Goal: Information Seeking & Learning: Learn about a topic

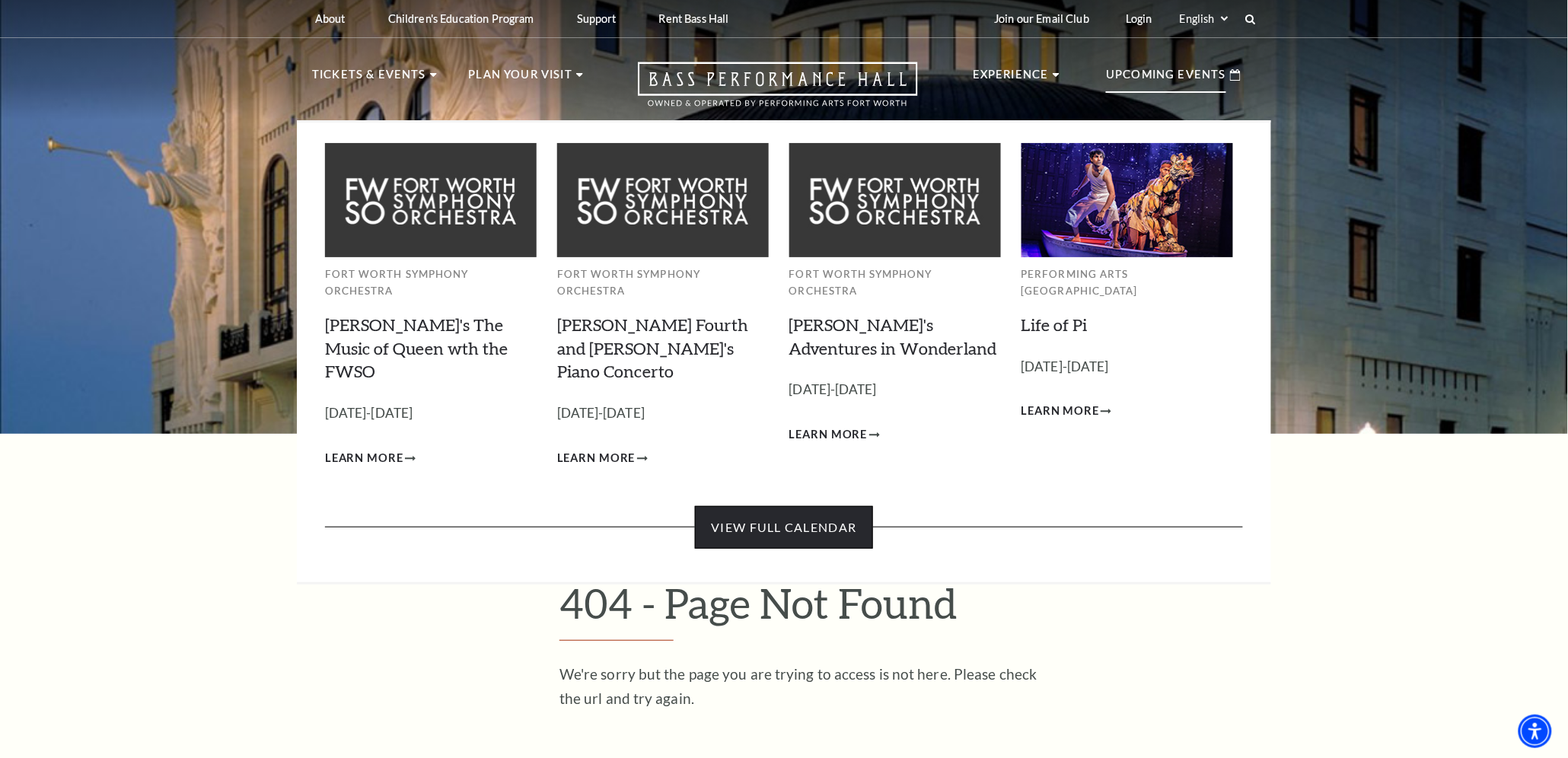
click at [814, 506] on link "View Full Calendar" at bounding box center [784, 527] width 178 height 43
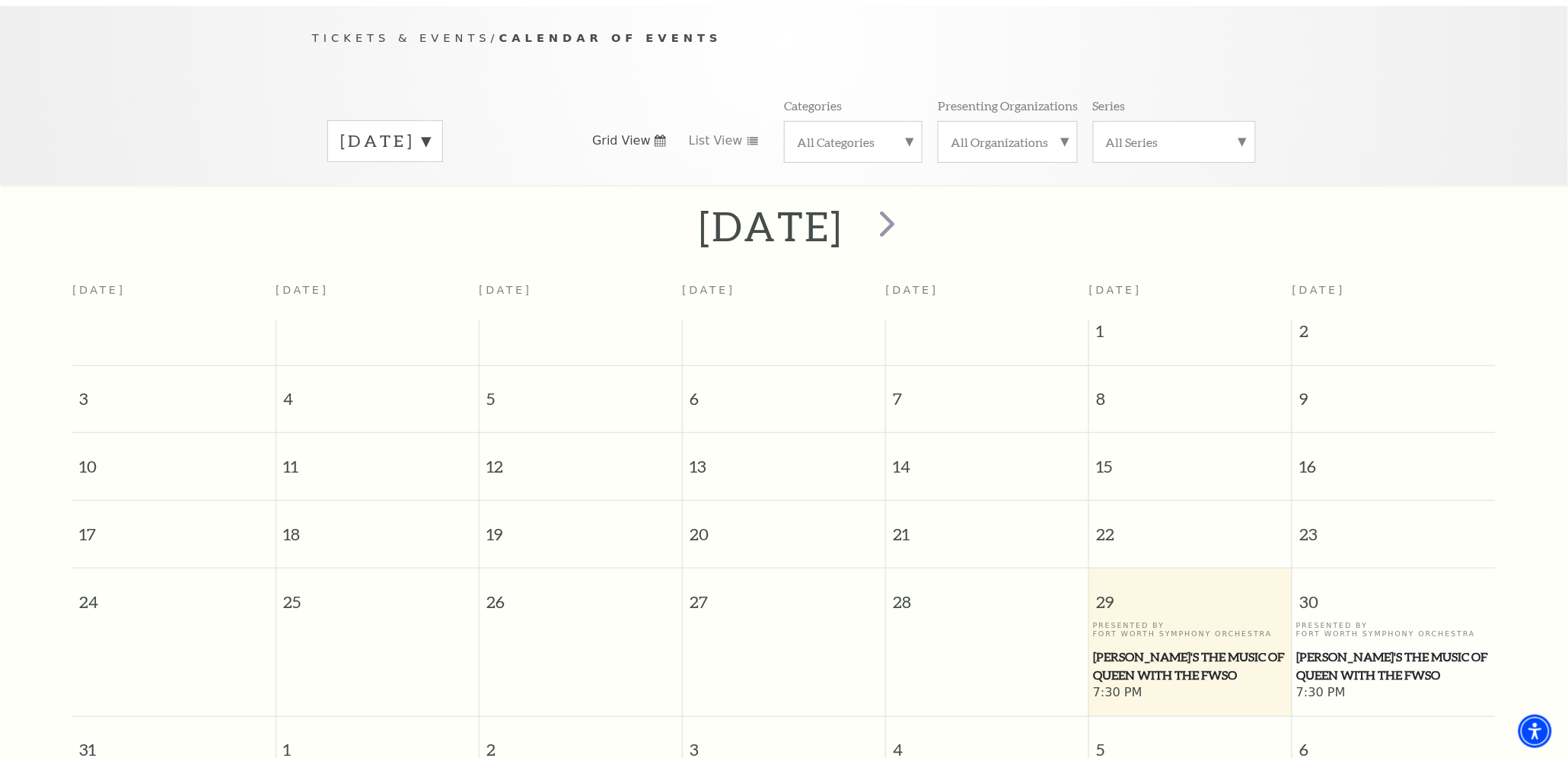
scroll to position [138, 0]
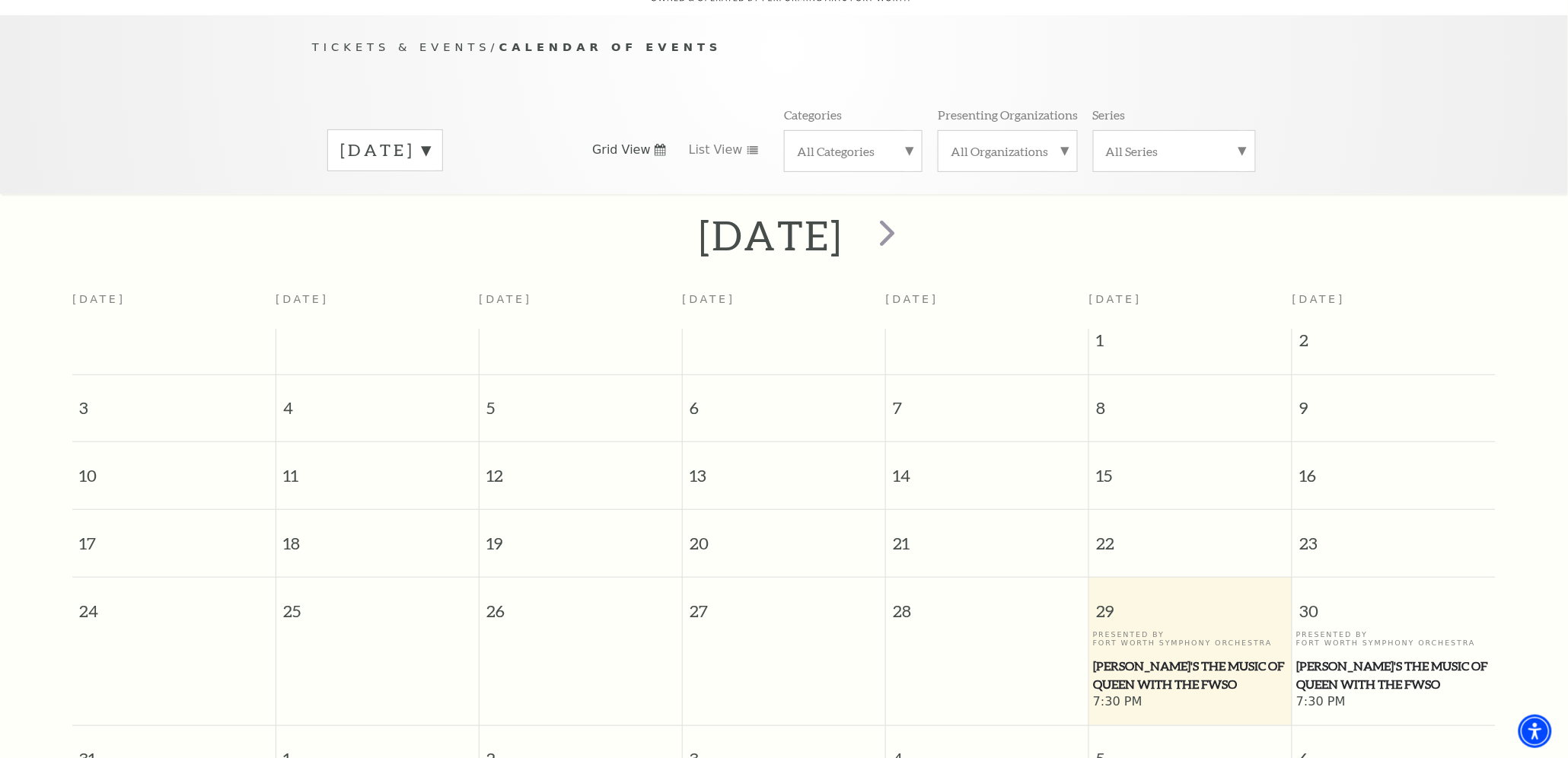
click at [430, 138] on label "August 2025" at bounding box center [385, 150] width 90 height 23
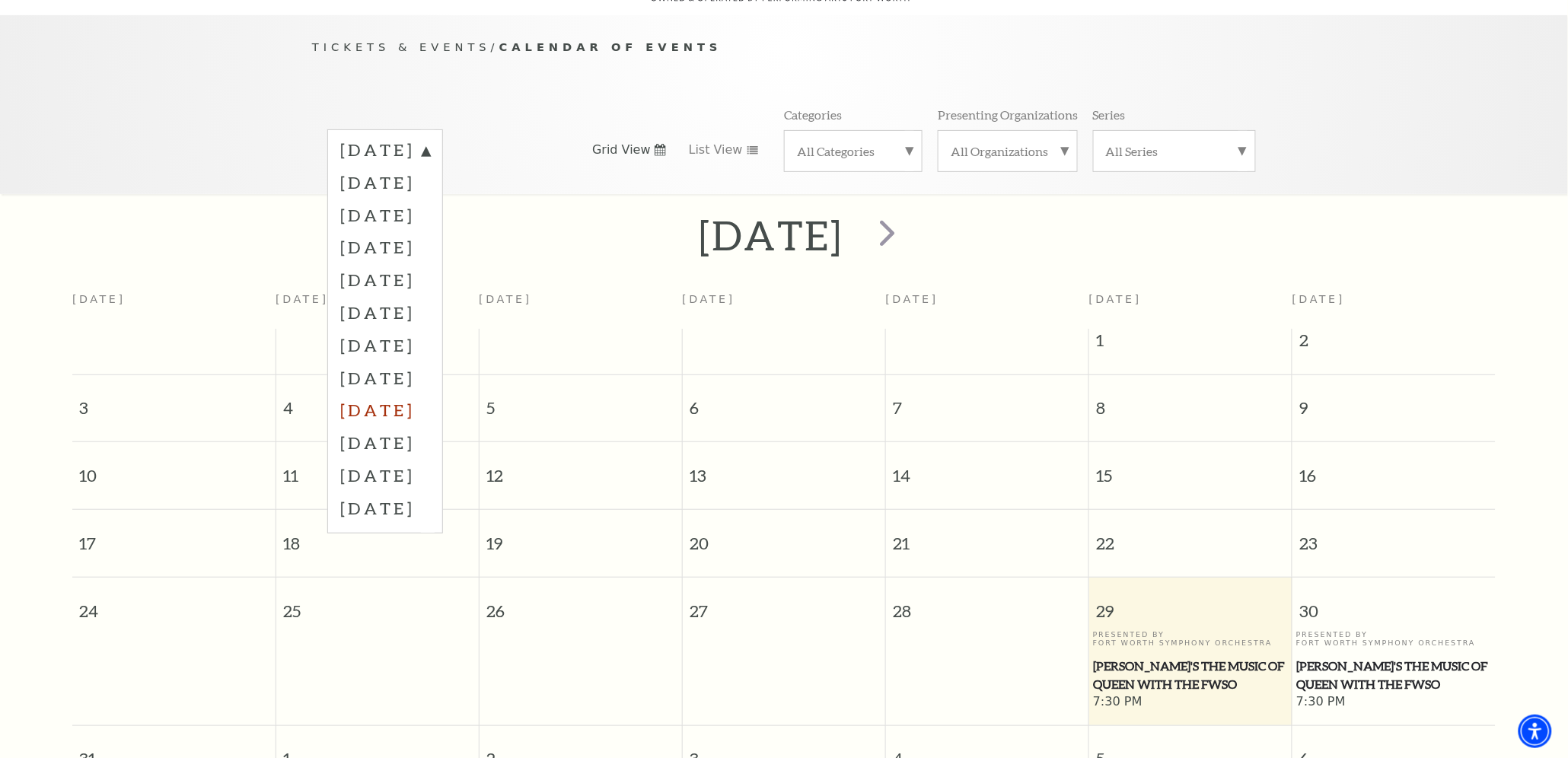
click at [408, 394] on label "April 2026" at bounding box center [385, 410] width 90 height 33
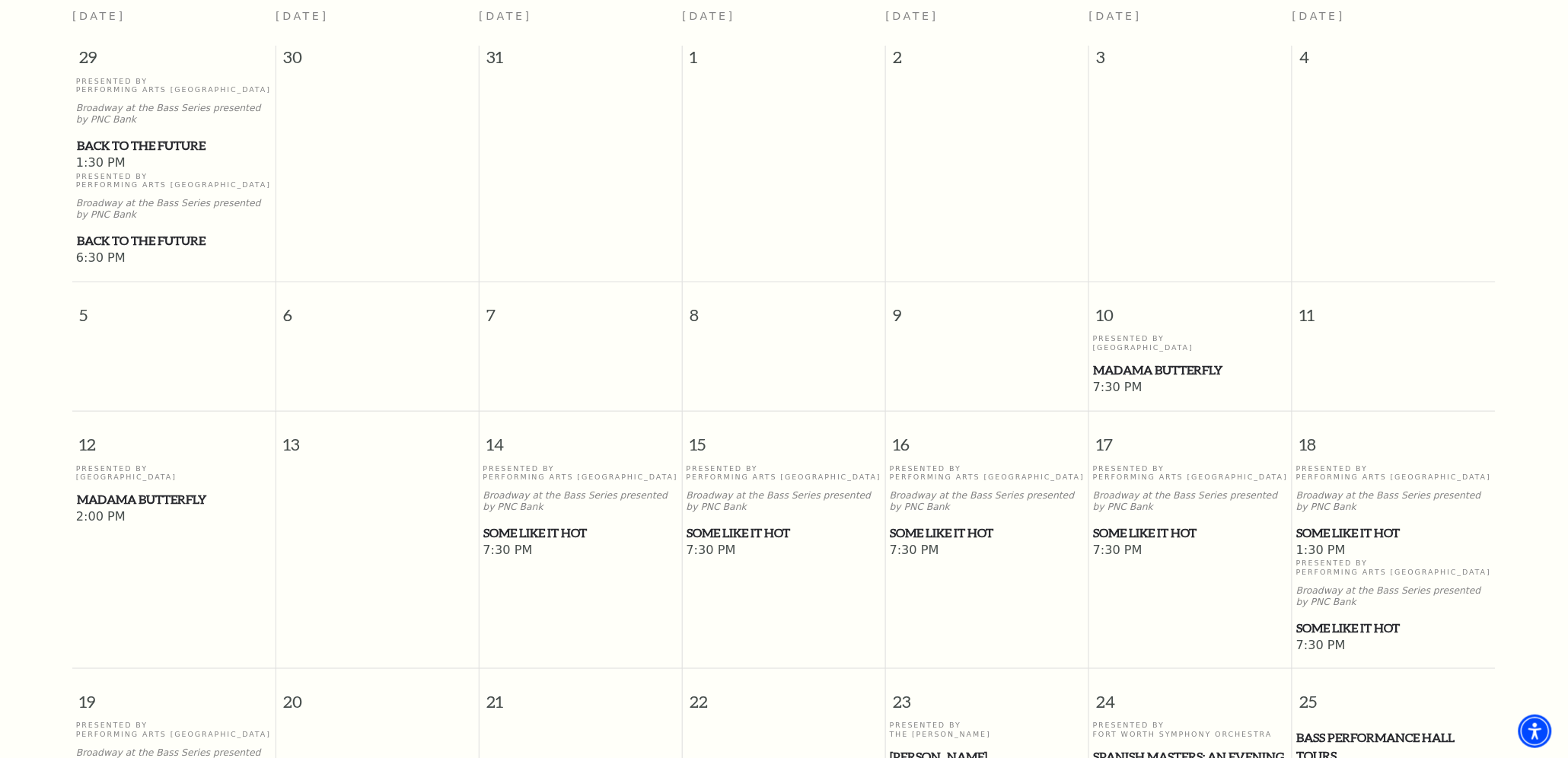
scroll to position [436, 0]
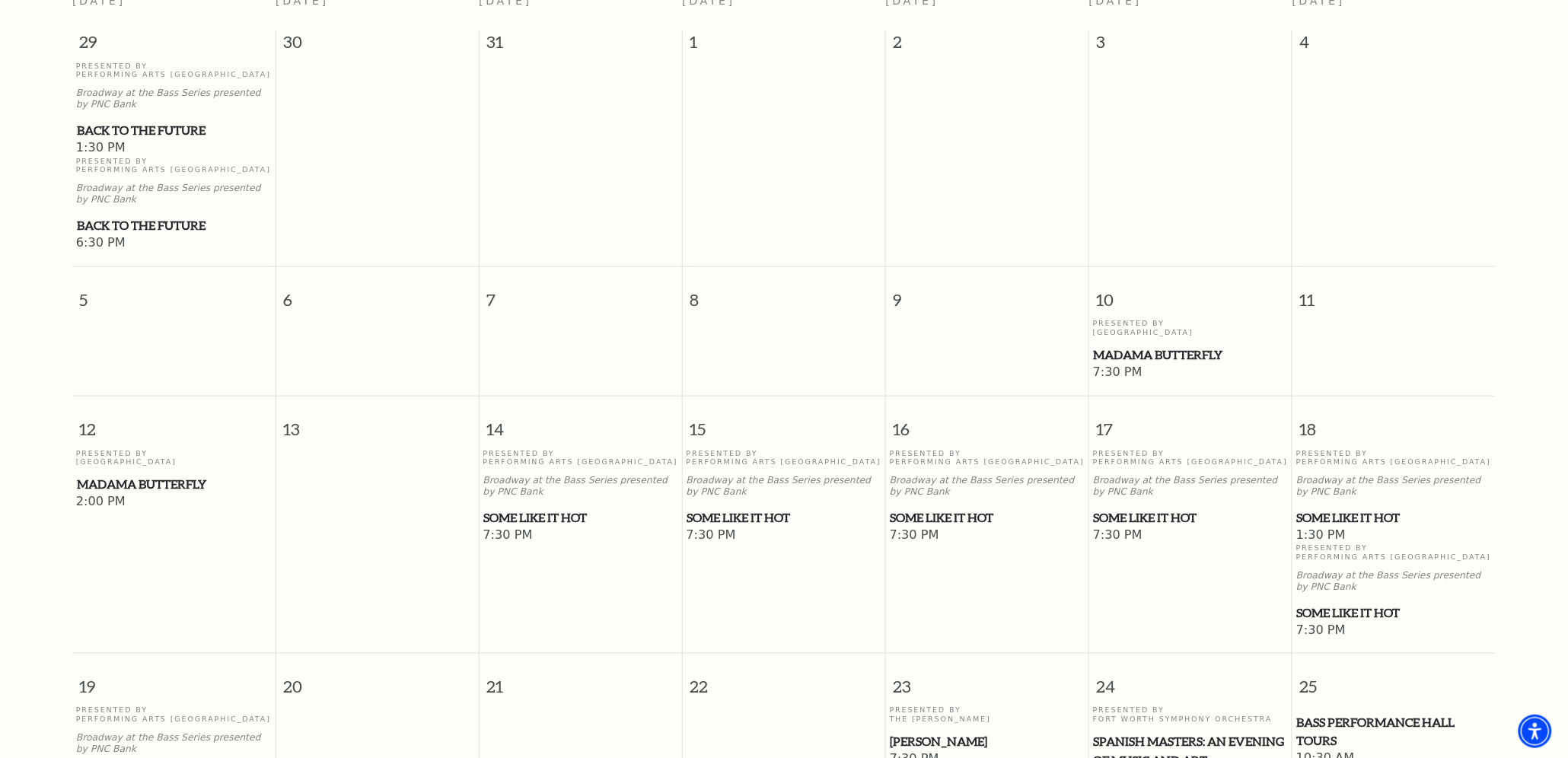
click at [519, 508] on span "Some Like It Hot" at bounding box center [582, 518] width 194 height 19
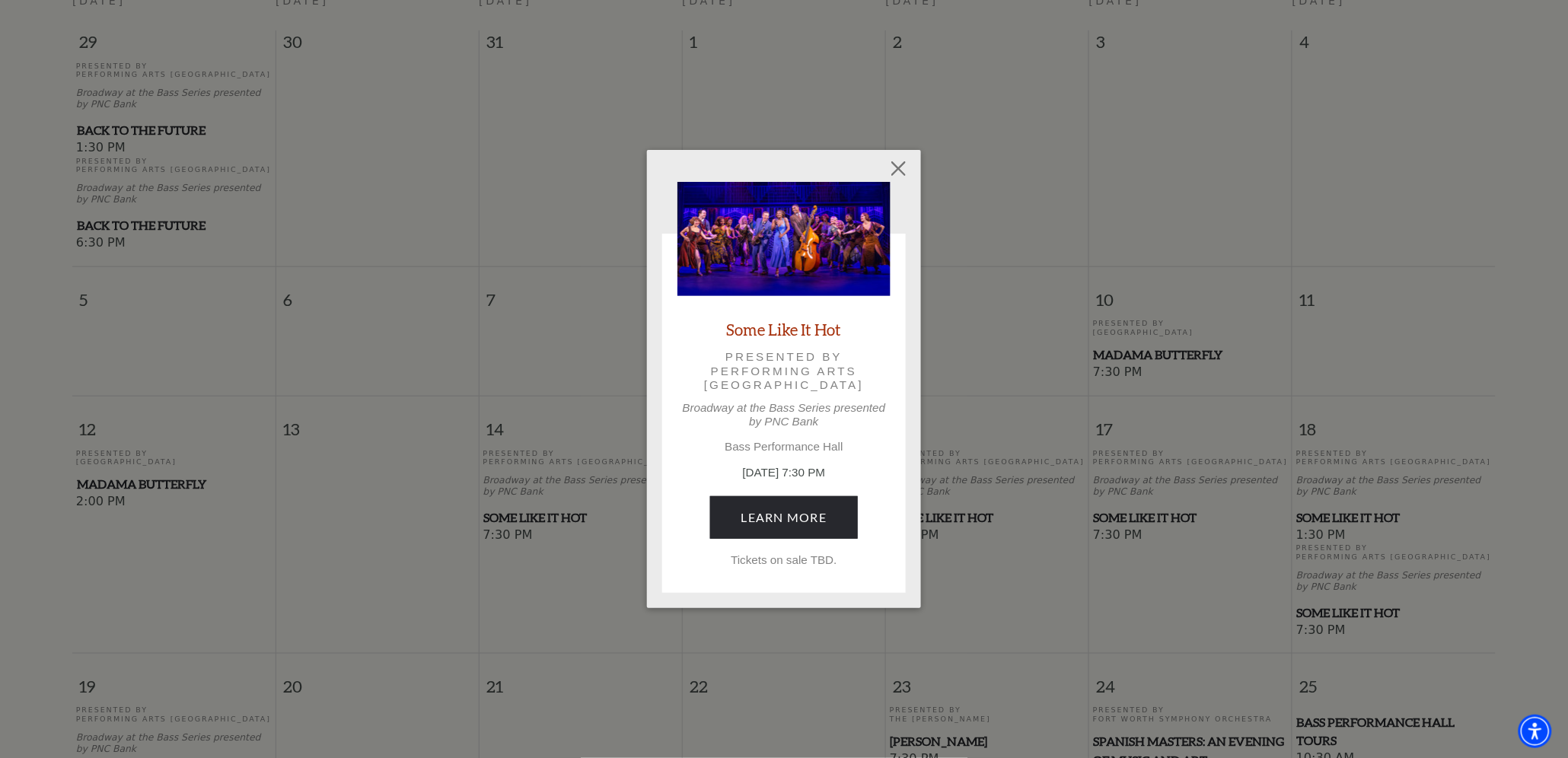
click at [548, 517] on div "Empty heading Some Like It Hot Presented by Performing Arts Fort Worth Broadway…" at bounding box center [784, 379] width 1568 height 758
drag, startPoint x: 548, startPoint y: 517, endPoint x: 802, endPoint y: 516, distance: 254.0
click at [802, 516] on link "Learn More" at bounding box center [784, 517] width 148 height 43
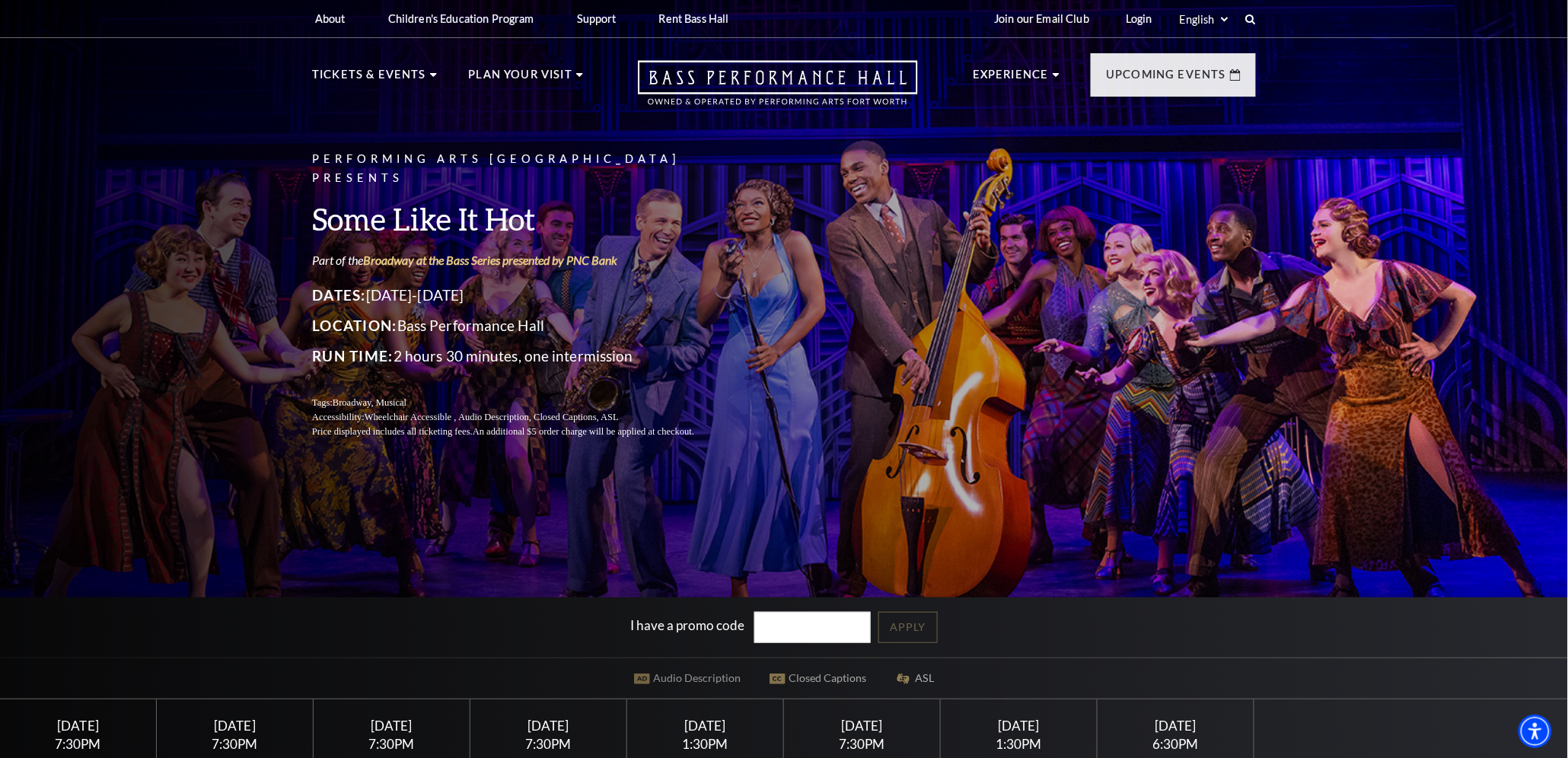
drag, startPoint x: 675, startPoint y: 720, endPoint x: 582, endPoint y: 557, distance: 187.7
click at [582, 557] on div "Performing Arts Fort Worth Presents Some Like It Hot Part of the Broadway at th…" at bounding box center [784, 387] width 1568 height 793
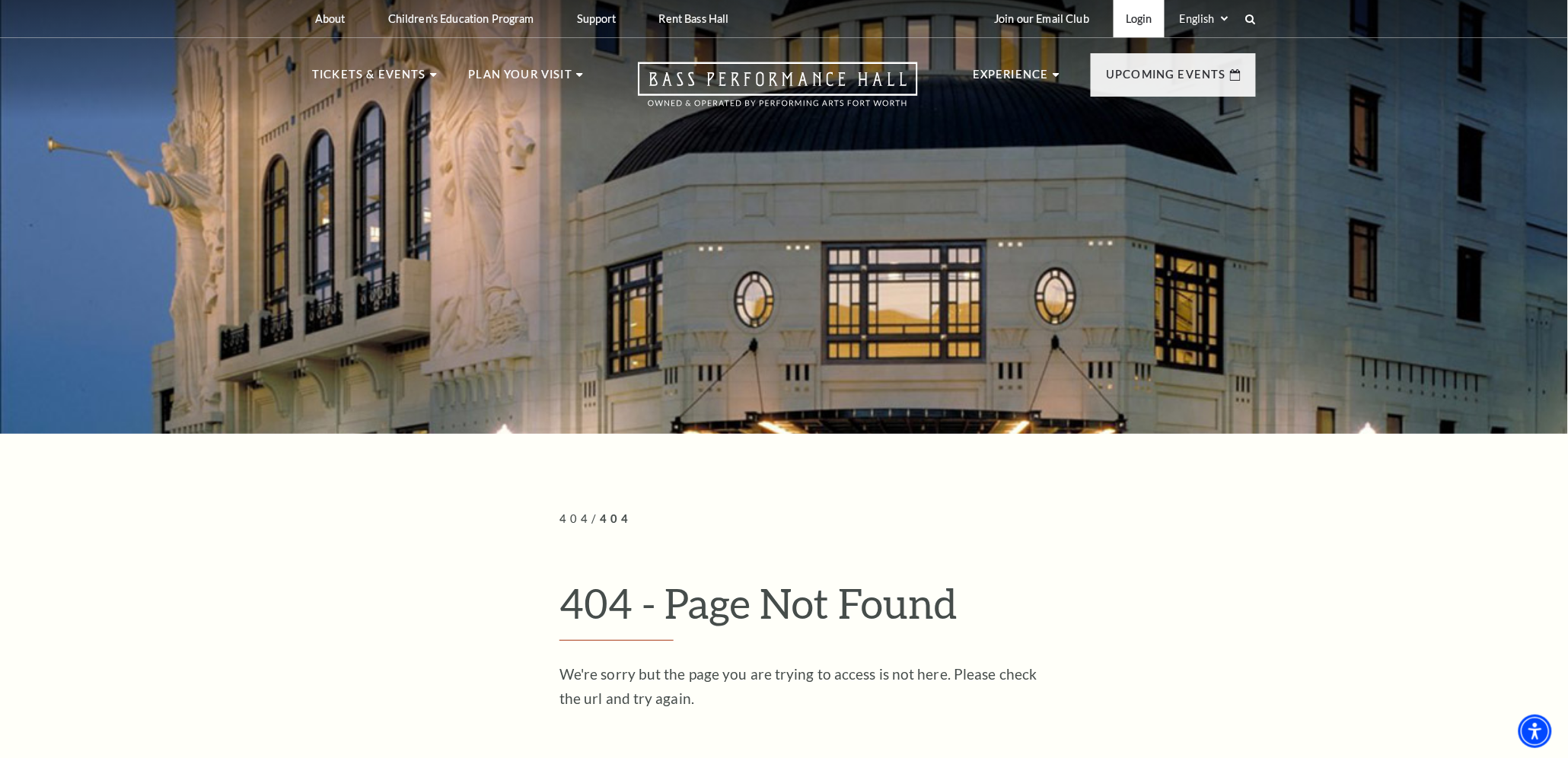
click at [1142, 17] on link "Login" at bounding box center [1139, 18] width 51 height 38
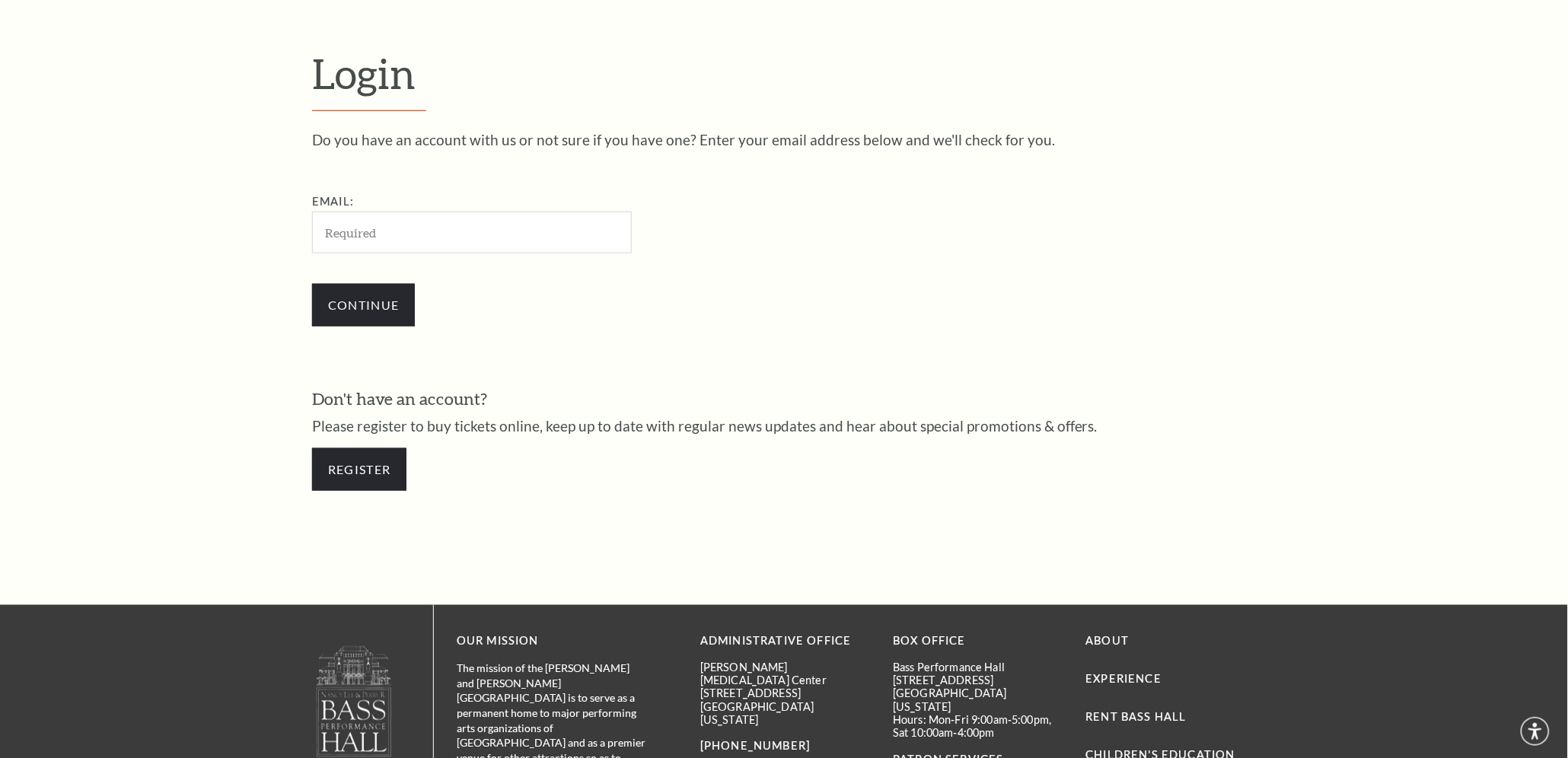
scroll to position [532, 0]
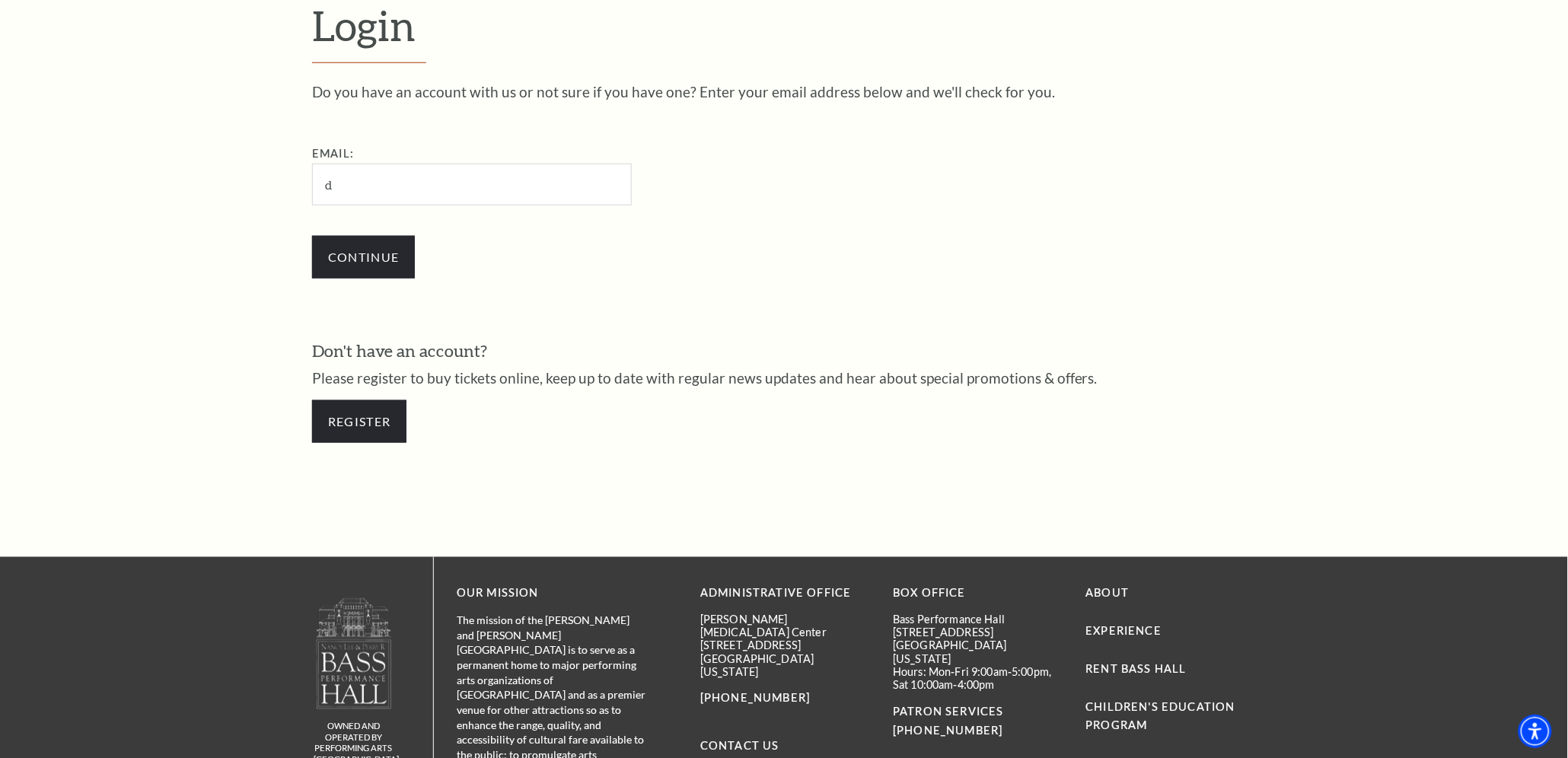
type input "devans76049@windstream.net"
click at [370, 249] on input "Continue" at bounding box center [363, 257] width 103 height 43
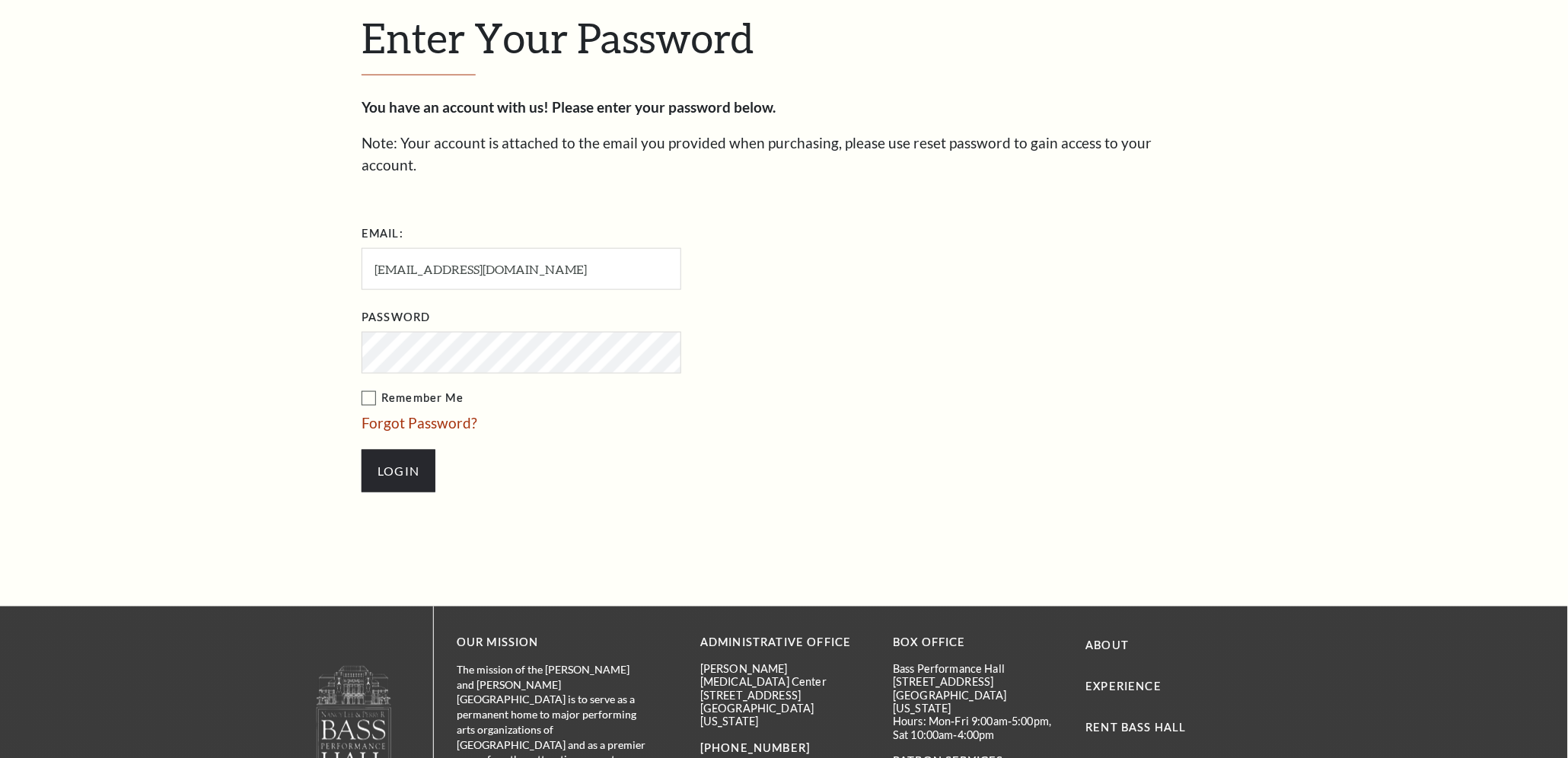
scroll to position [546, 0]
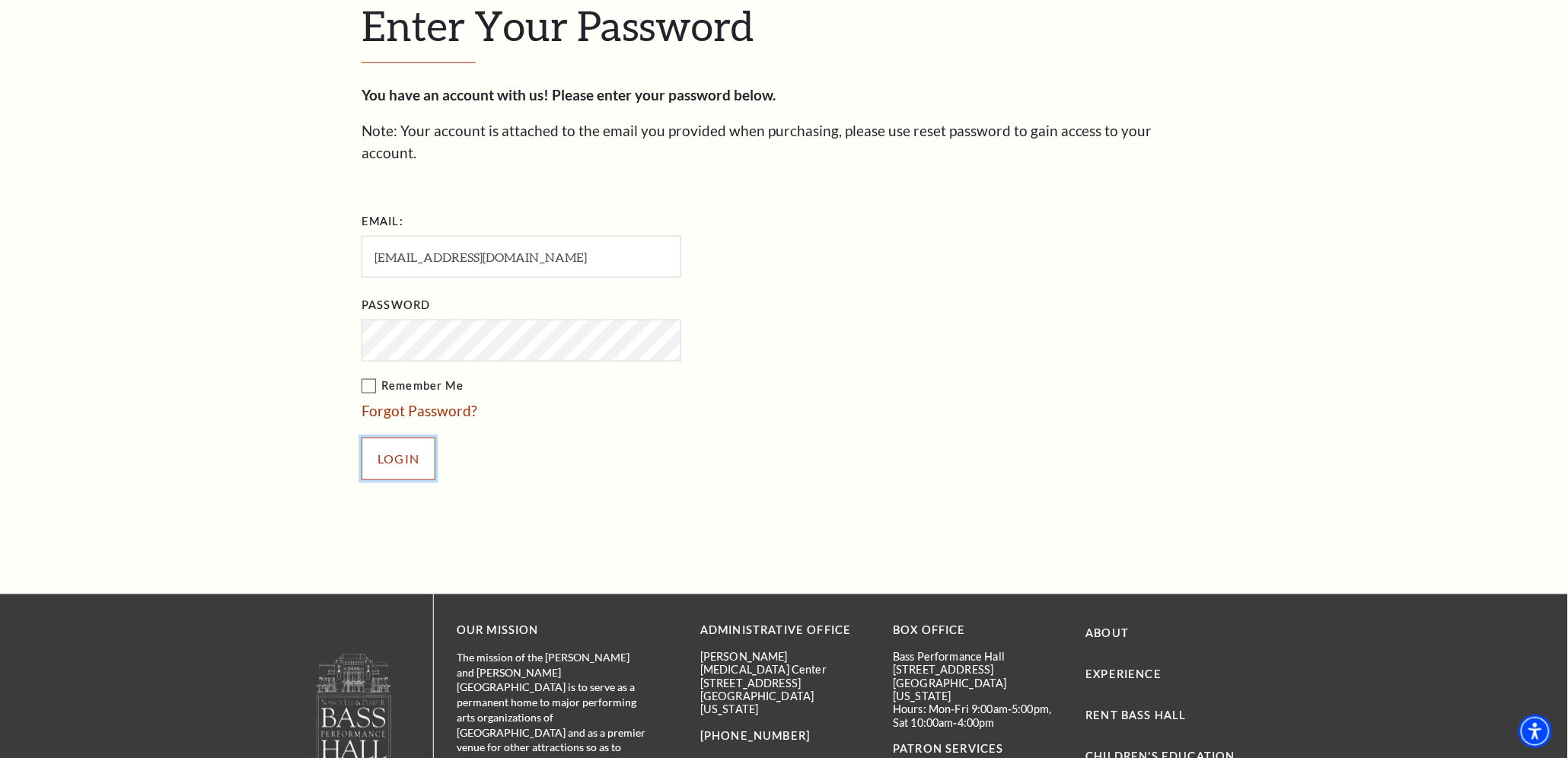
click at [401, 437] on input "Login" at bounding box center [399, 458] width 74 height 43
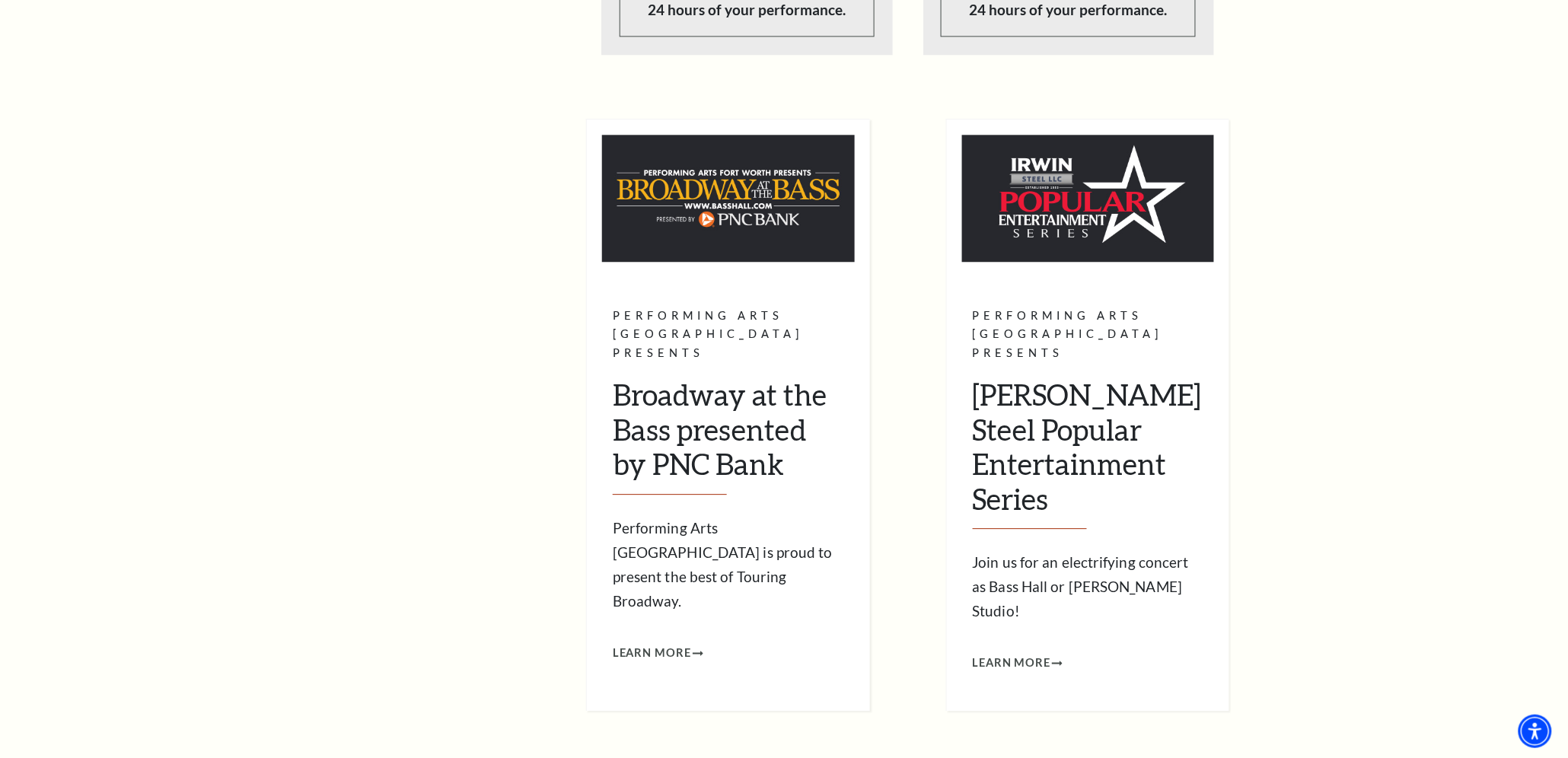
scroll to position [1366, 0]
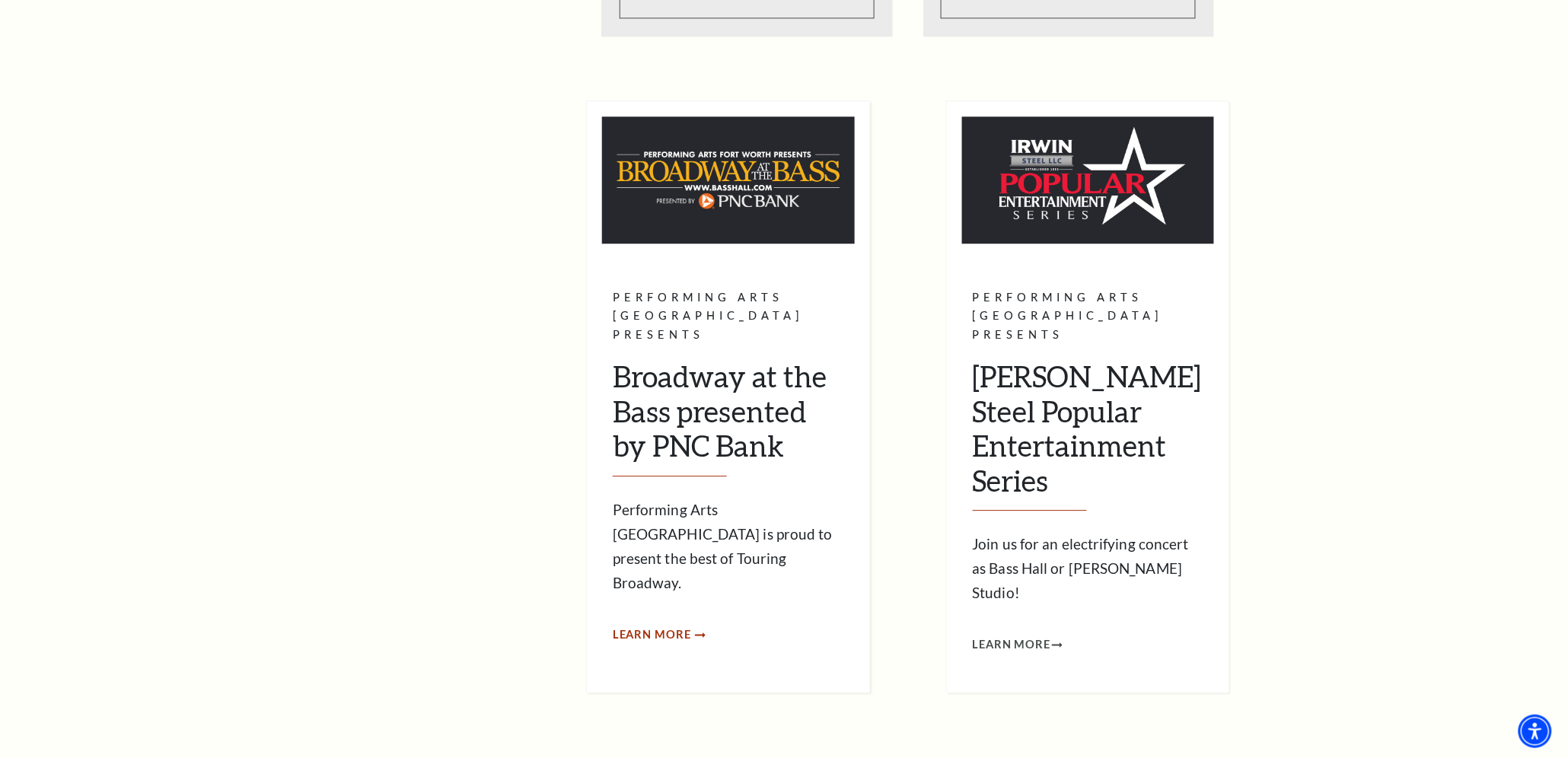
click at [641, 626] on span "Learn More" at bounding box center [652, 635] width 79 height 19
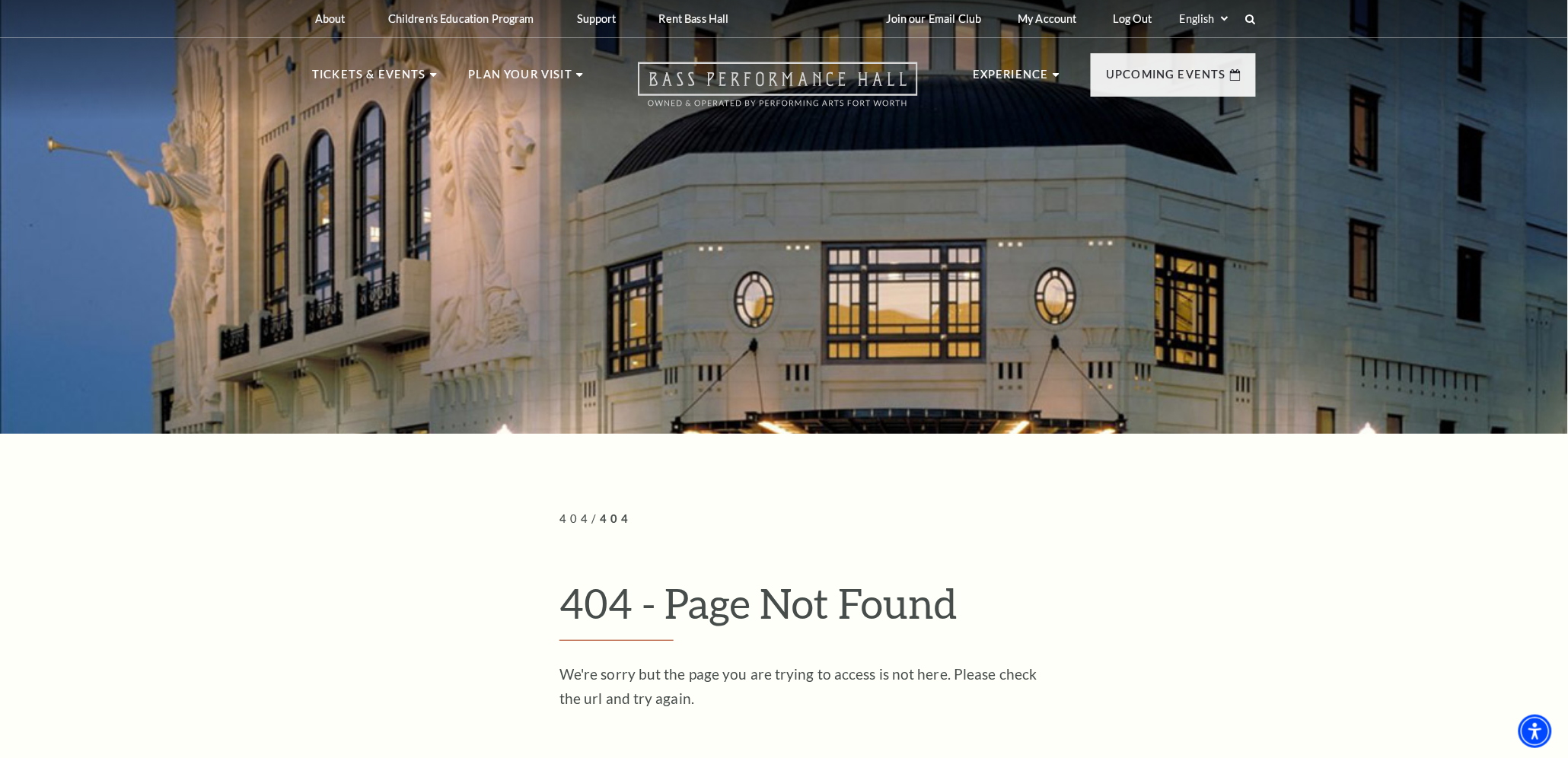
click at [811, 76] on icon "Open this option" at bounding box center [778, 85] width 280 height 45
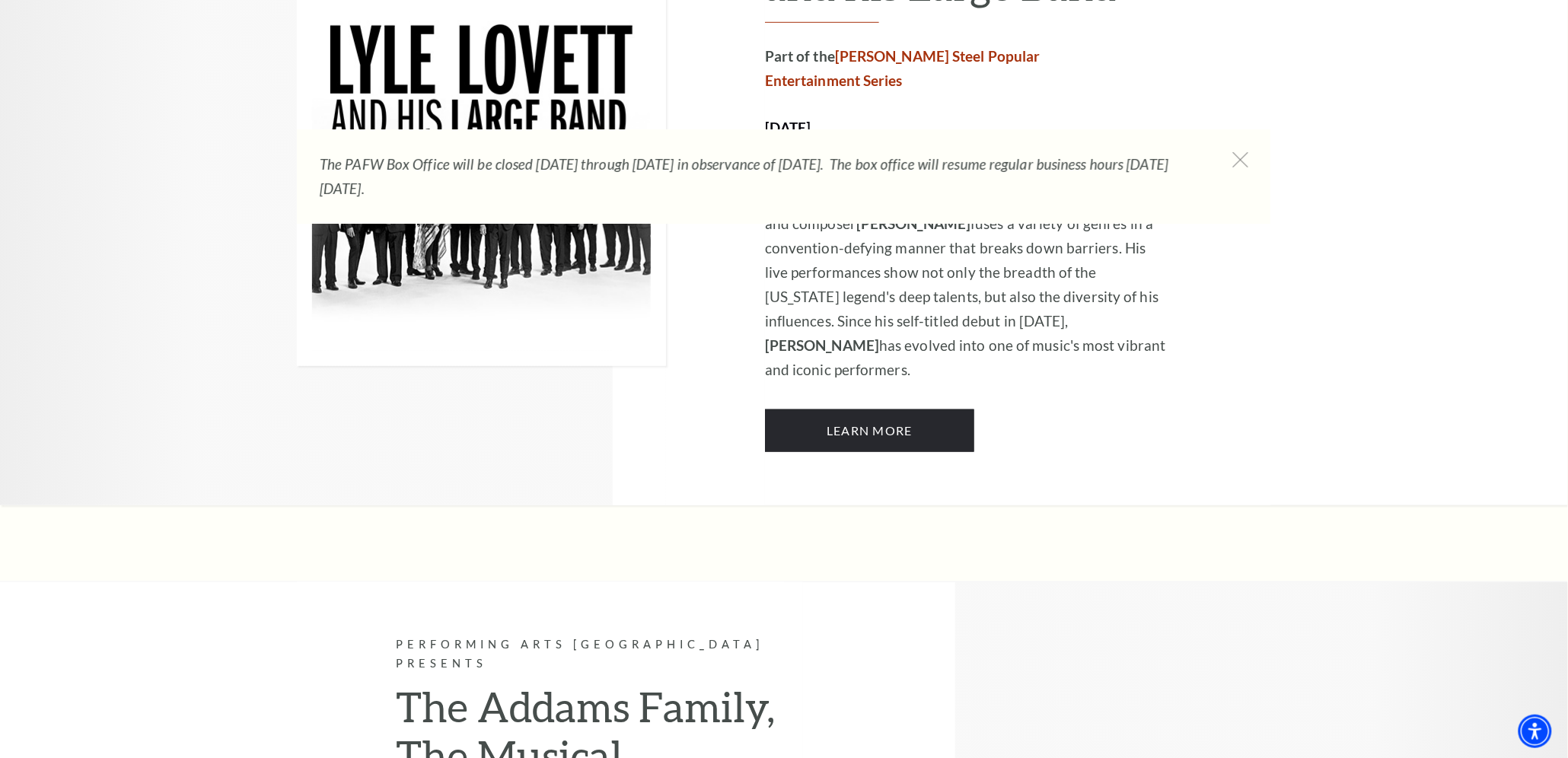
scroll to position [2517, 0]
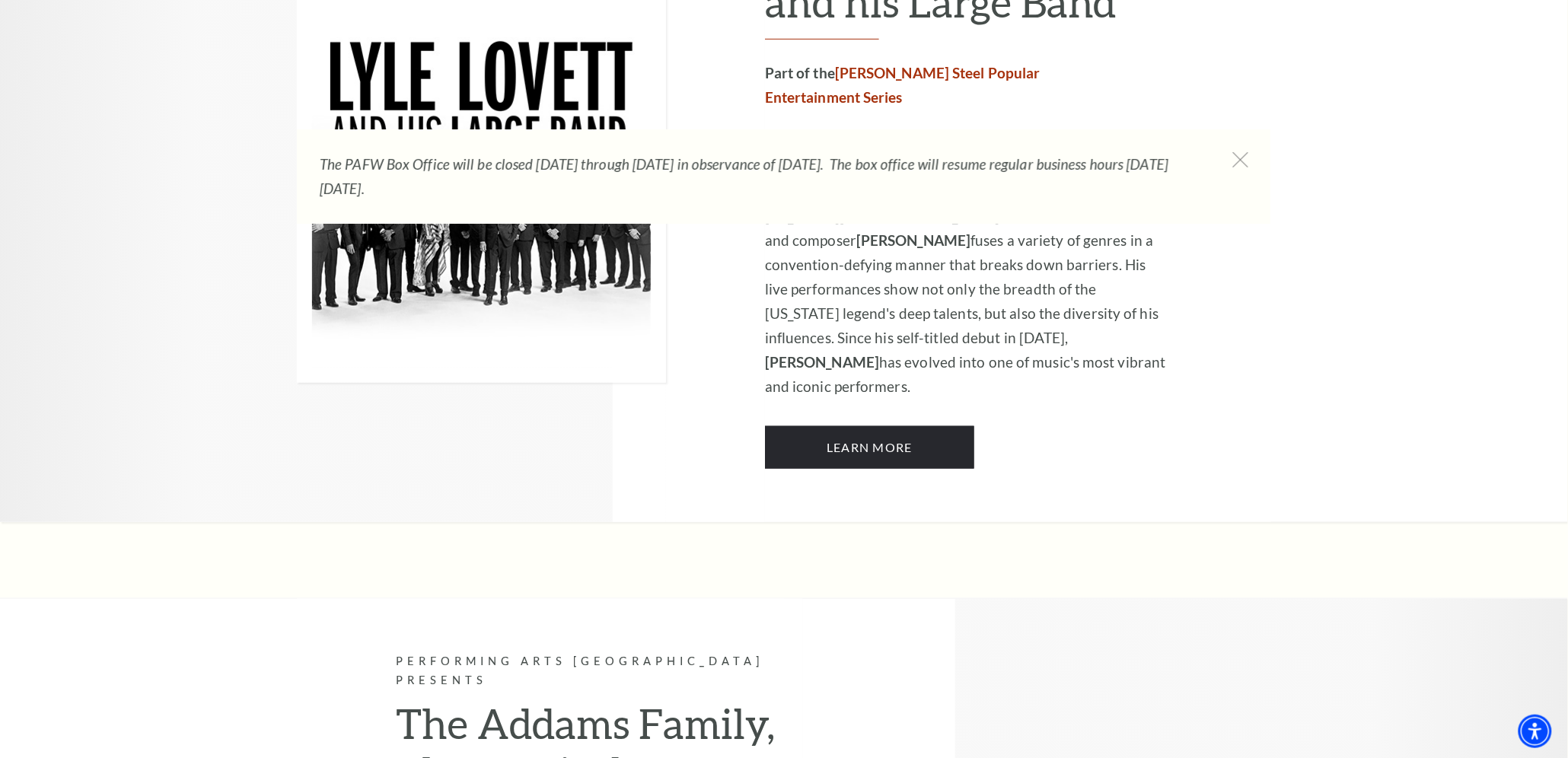
drag, startPoint x: 1558, startPoint y: 334, endPoint x: 1546, endPoint y: 294, distance: 41.8
click at [1546, 294] on div "Performing Arts Fort Worth Presents Lyle Lovett and his Large Band Part of the …" at bounding box center [784, 174] width 1568 height 695
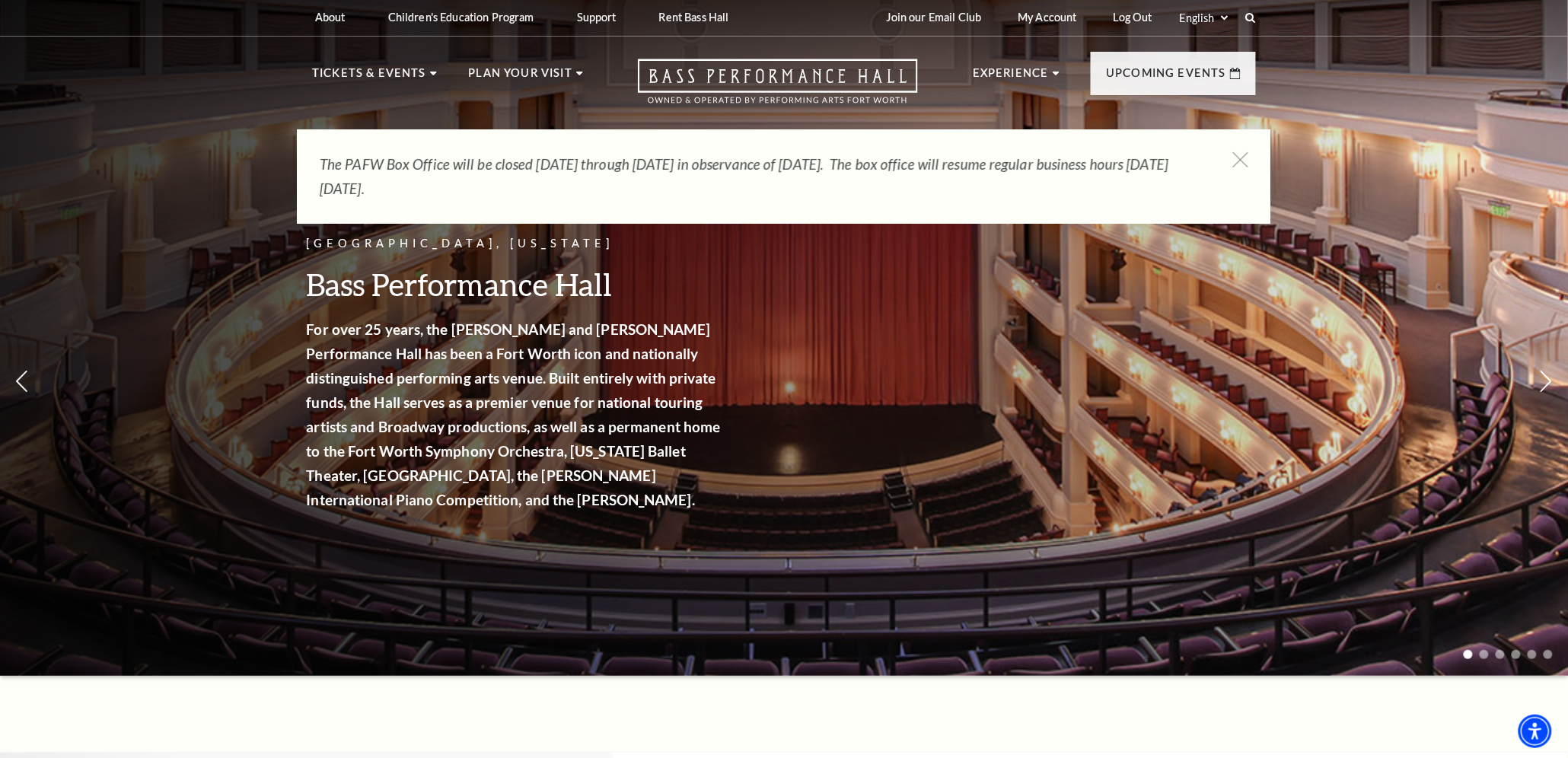
scroll to position [0, 0]
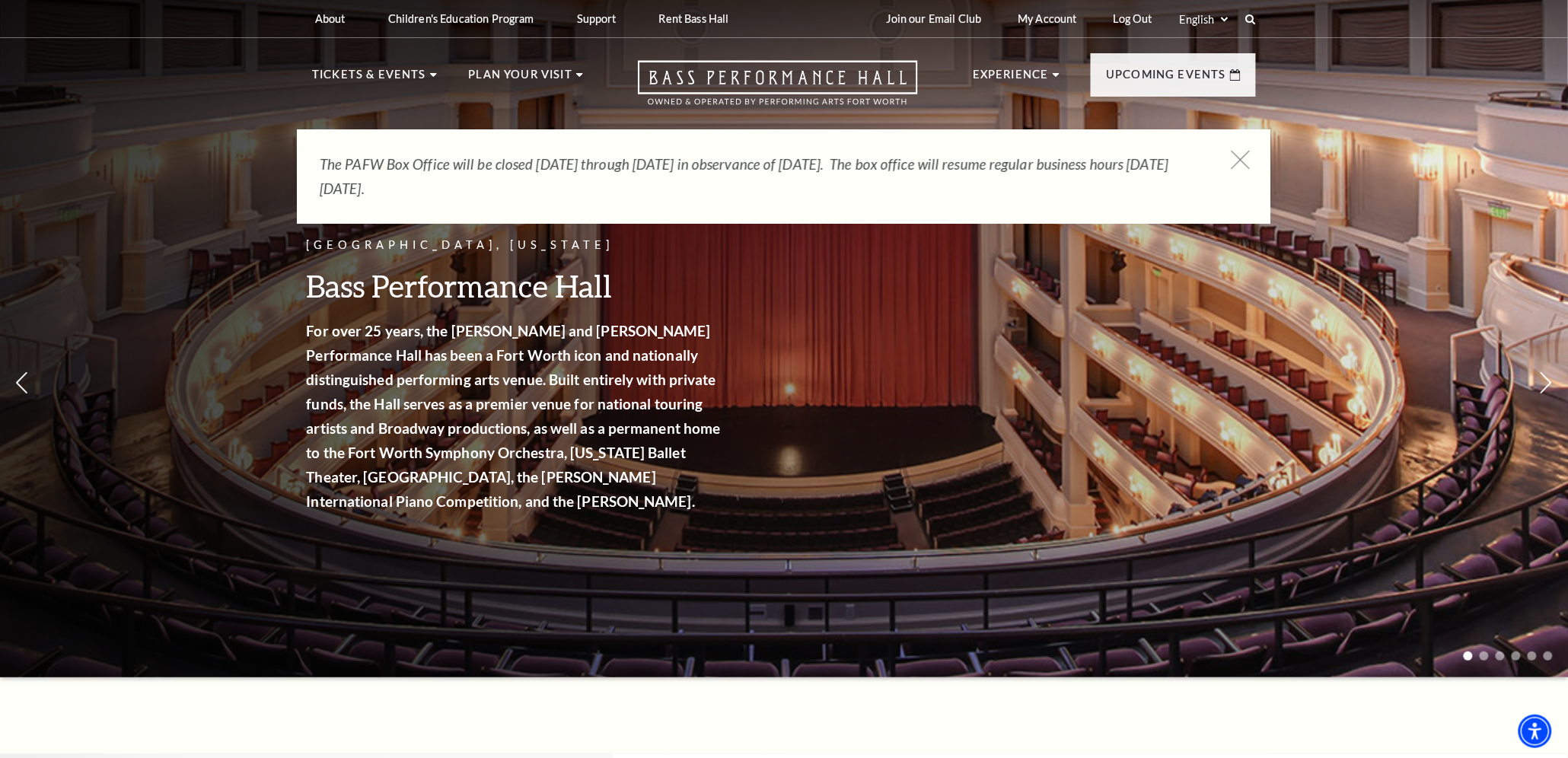
click at [1239, 156] on icon at bounding box center [1241, 160] width 19 height 19
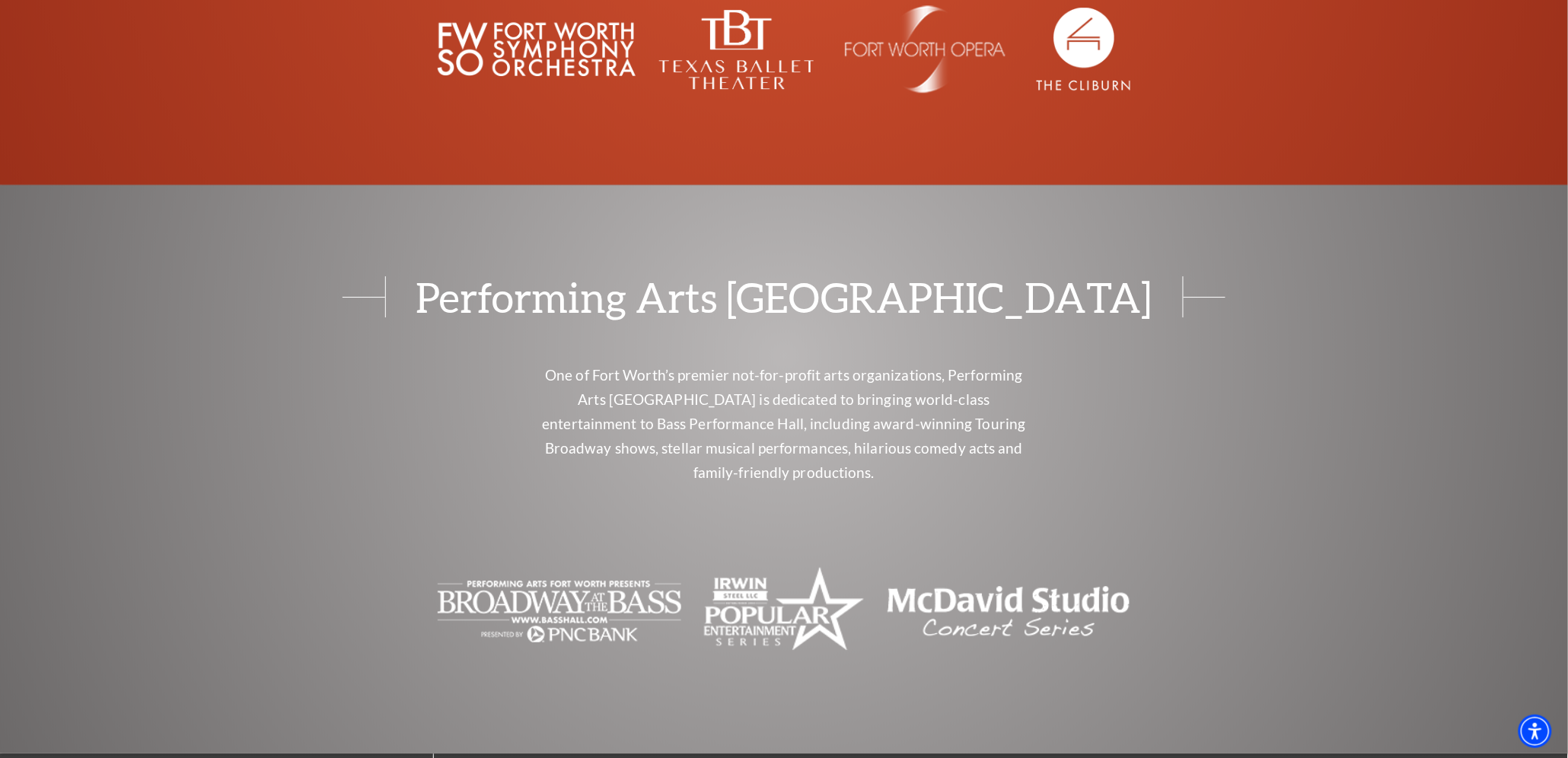
scroll to position [6031, 0]
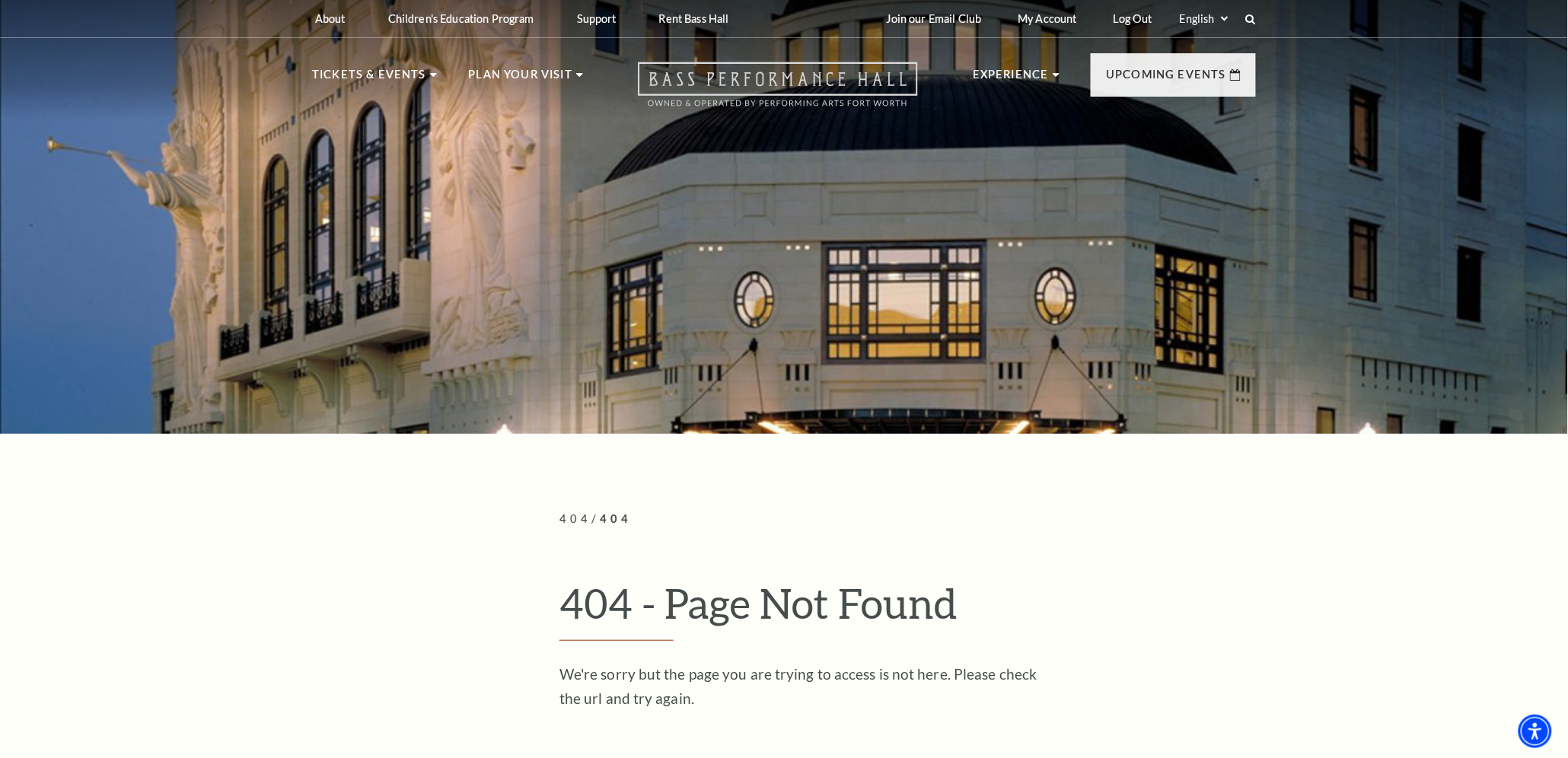
click at [728, 72] on icon "Open this option" at bounding box center [778, 85] width 280 height 45
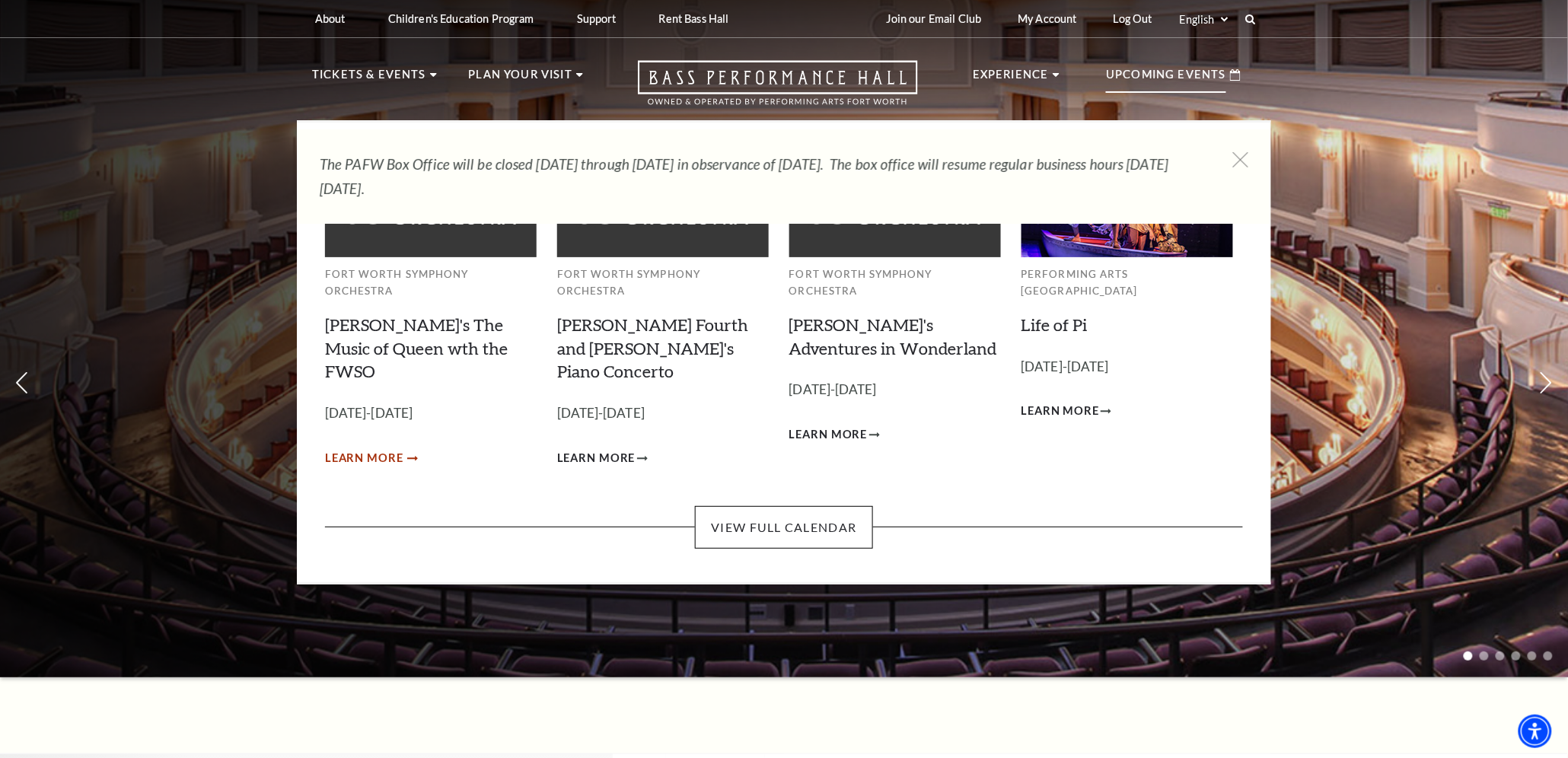
click at [394, 449] on span "Learn More" at bounding box center [365, 458] width 79 height 19
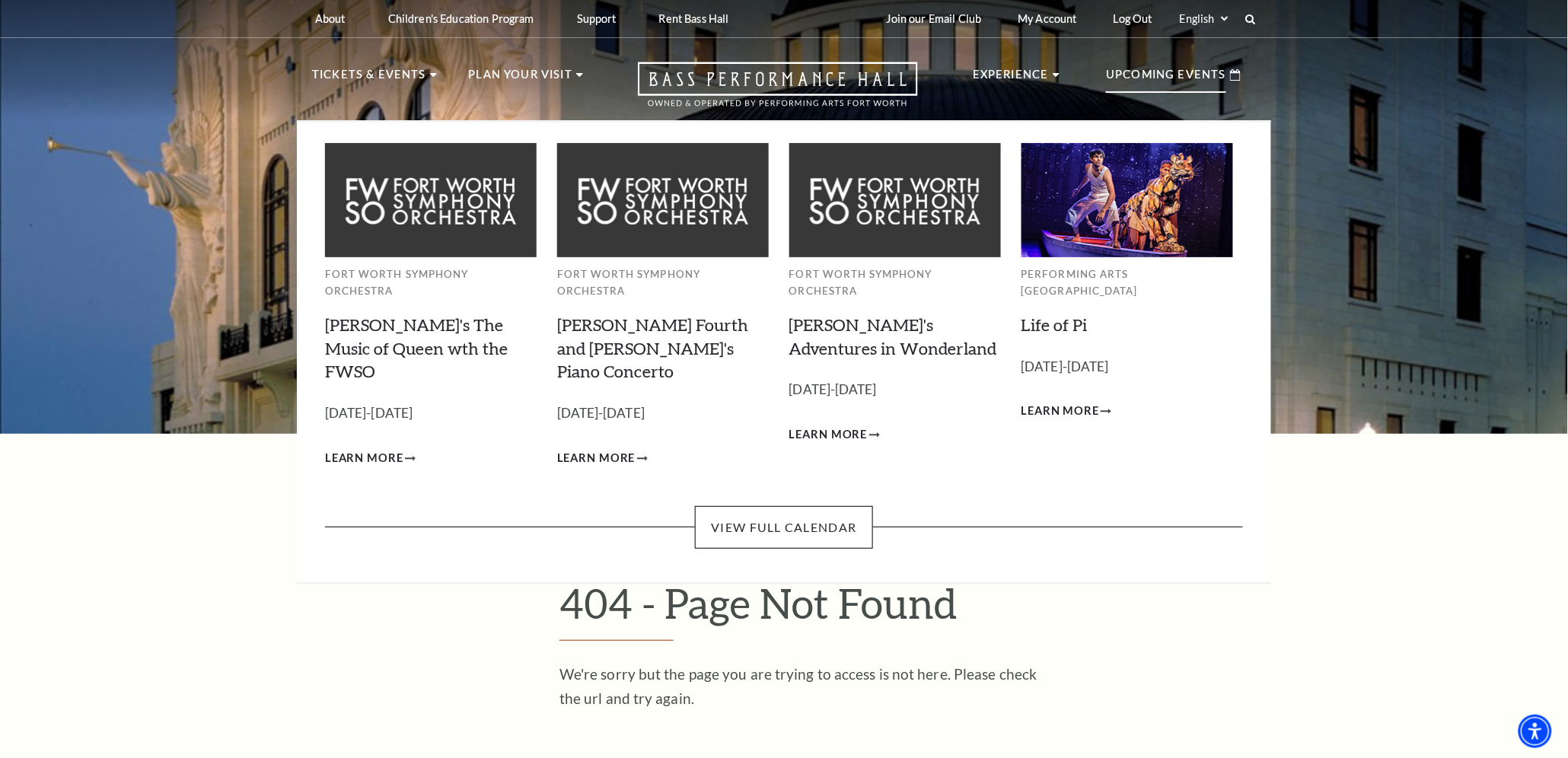
click at [1162, 73] on p "Upcoming Events" at bounding box center [1167, 79] width 121 height 28
drag, startPoint x: 1162, startPoint y: 73, endPoint x: 1098, endPoint y: 115, distance: 76.6
click at [1098, 115] on li "Upcoming Events Fort Worth Symphony Orchestra [PERSON_NAME]'s The Music of Quee…" at bounding box center [1173, 87] width 165 height 67
click at [375, 449] on span "Learn More" at bounding box center [365, 458] width 79 height 19
